Goal: Communication & Community: Answer question/provide support

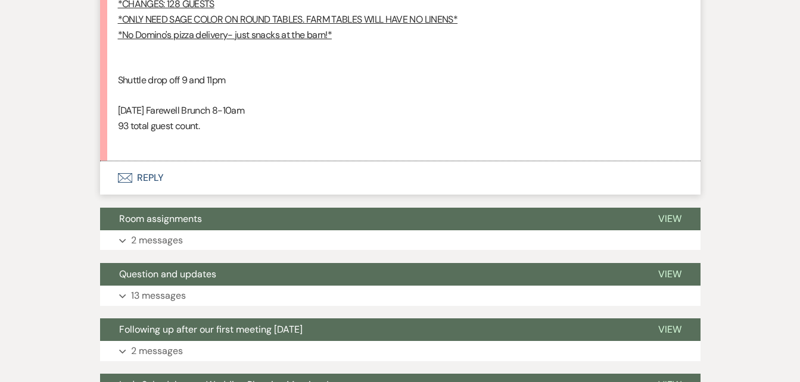
scroll to position [2415, 0]
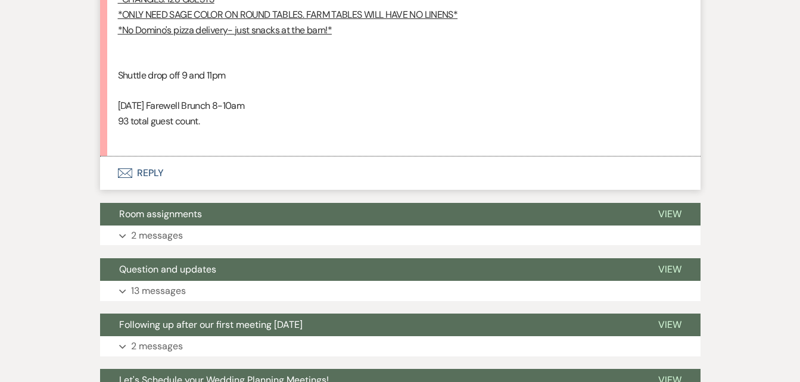
click at [156, 157] on button "Envelope Reply" at bounding box center [400, 173] width 600 height 33
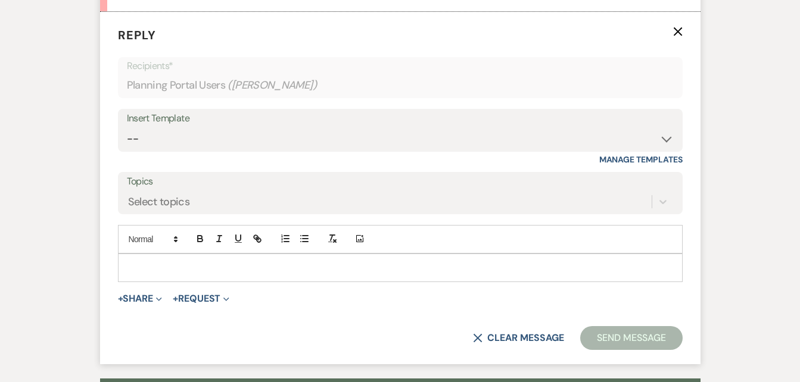
scroll to position [2576, 0]
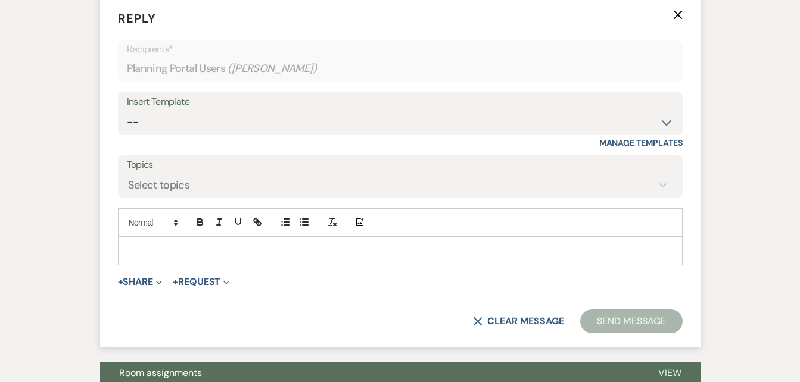
click at [202, 238] on div at bounding box center [399, 251] width 563 height 27
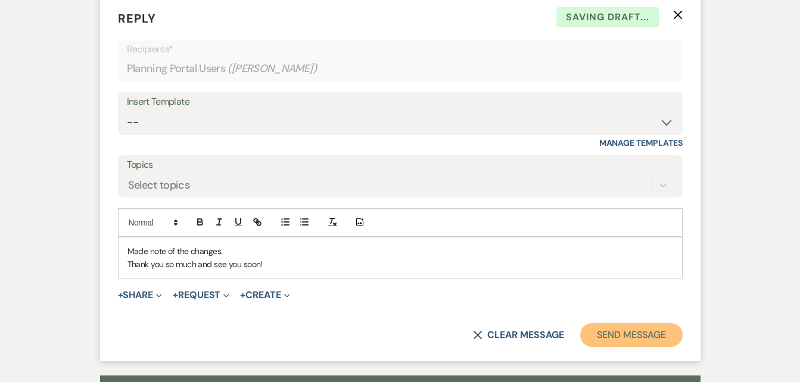
click at [624, 323] on button "Send Message" at bounding box center [631, 335] width 102 height 24
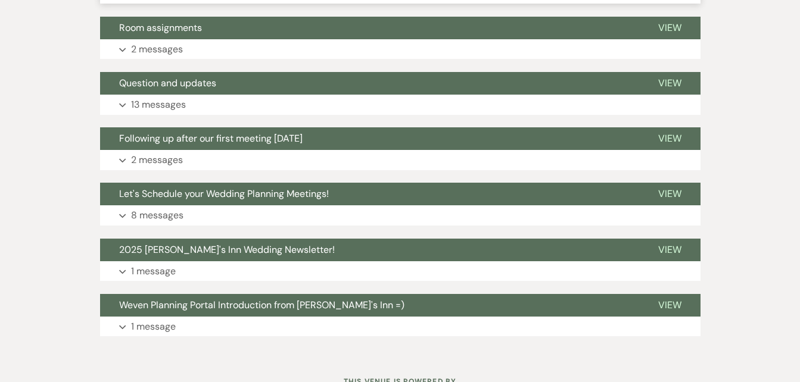
scroll to position [113, 0]
